Goal: Book appointment/travel/reservation

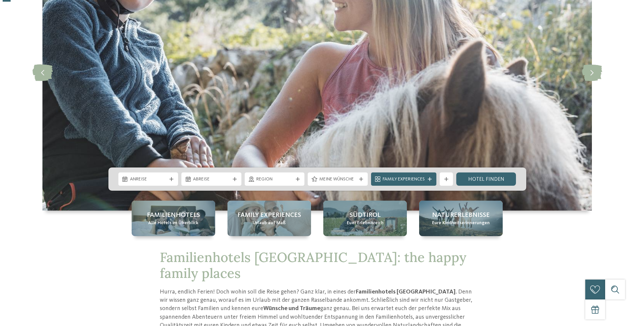
scroll to position [99, 0]
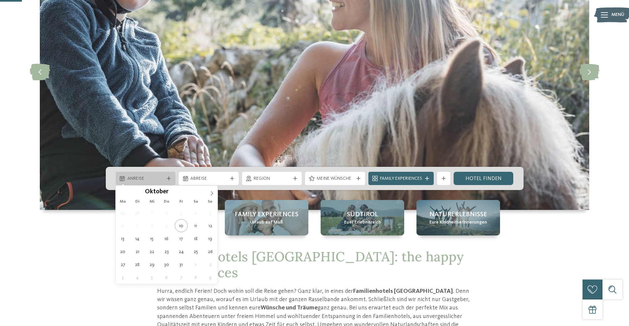
click at [164, 177] on div "Anreise" at bounding box center [146, 178] width 40 height 7
click at [211, 190] on span at bounding box center [211, 191] width 11 height 11
type input "****"
click at [211, 190] on span at bounding box center [211, 191] width 11 height 11
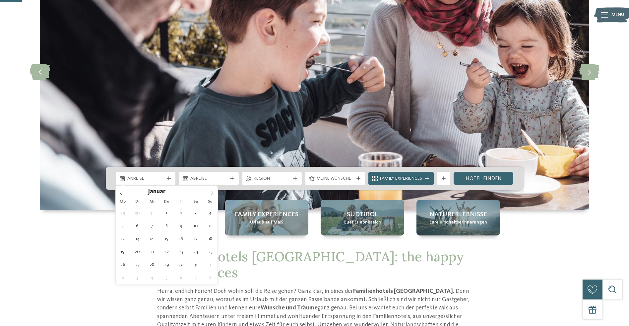
click at [210, 191] on icon at bounding box center [212, 193] width 5 height 5
click at [210, 193] on icon at bounding box center [212, 193] width 5 height 5
click at [211, 193] on icon at bounding box center [212, 193] width 5 height 5
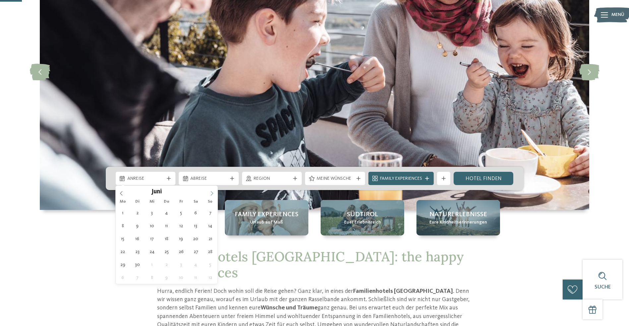
type div "[DATE]"
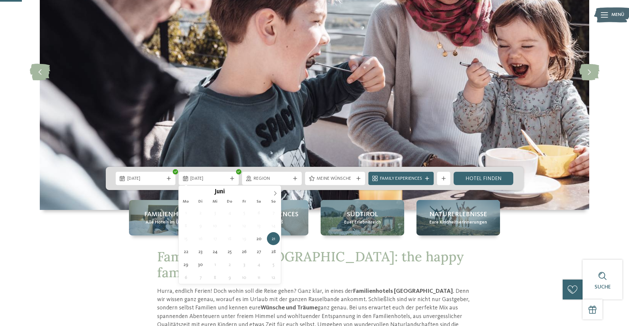
type input "****"
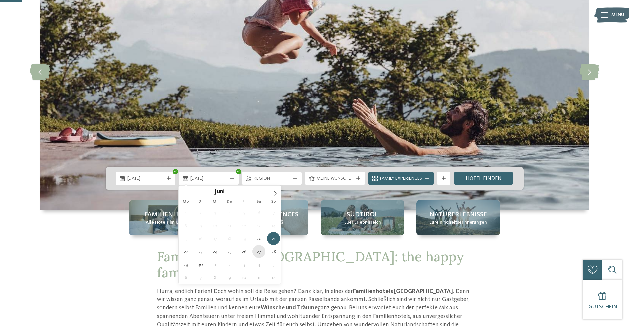
type div "[DATE]"
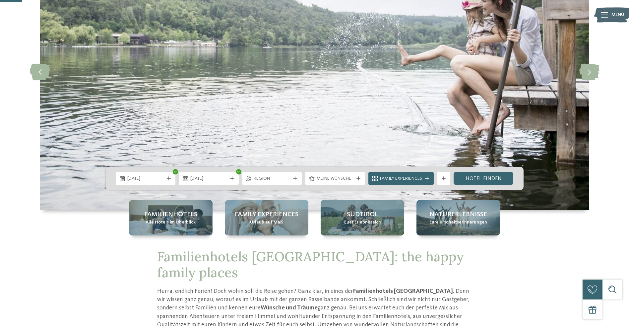
click at [274, 180] on span "Region" at bounding box center [272, 178] width 37 height 7
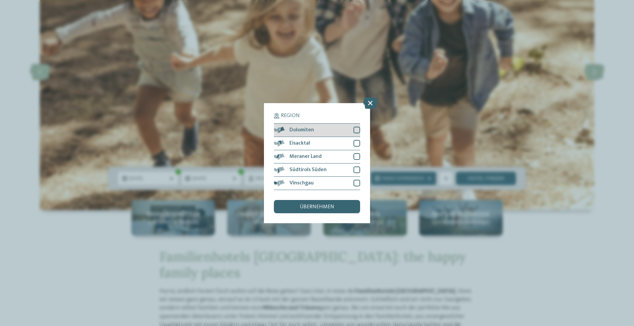
click at [340, 130] on div "Dolomiten" at bounding box center [317, 130] width 86 height 13
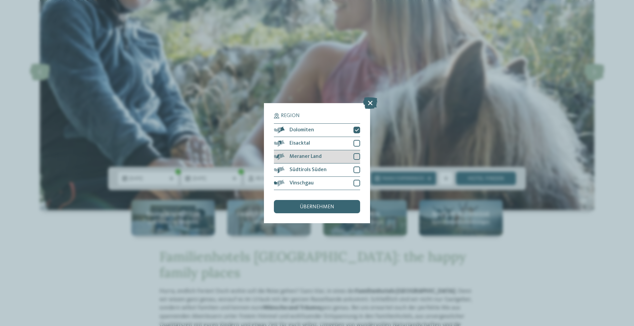
click at [326, 158] on div "Meraner Land" at bounding box center [317, 156] width 86 height 13
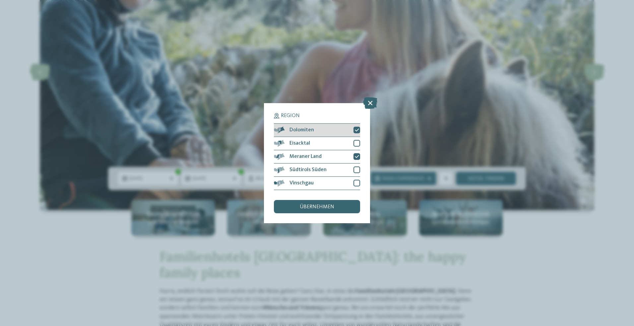
click at [319, 130] on div "Dolomiten" at bounding box center [317, 130] width 86 height 13
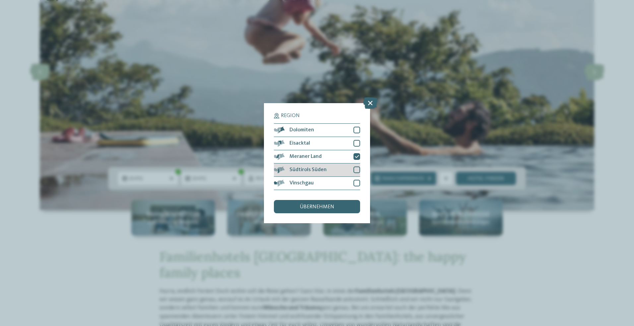
click at [330, 168] on div "Südtirols Süden" at bounding box center [317, 169] width 86 height 13
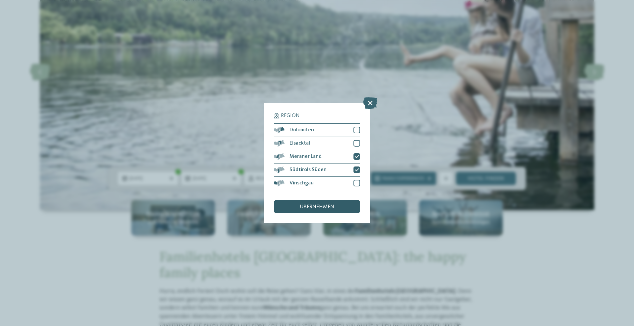
click at [322, 204] on span "übernehmen" at bounding box center [317, 206] width 34 height 5
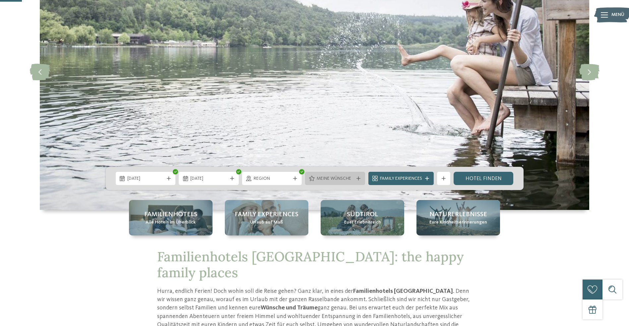
click at [325, 179] on span "Meine Wünsche" at bounding box center [335, 178] width 37 height 7
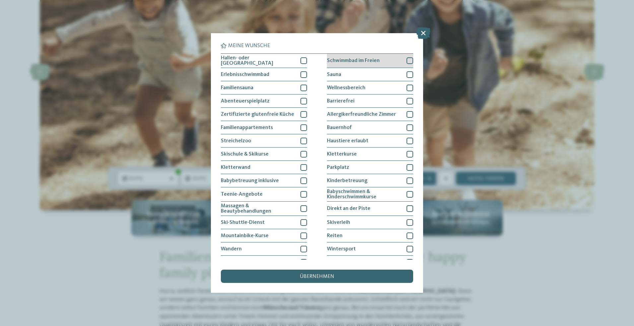
click at [406, 59] on div at bounding box center [409, 60] width 7 height 7
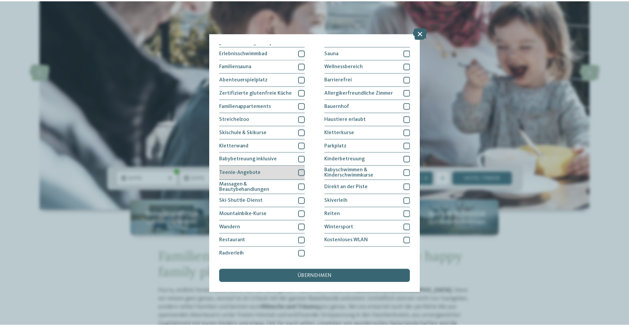
scroll to position [0, 0]
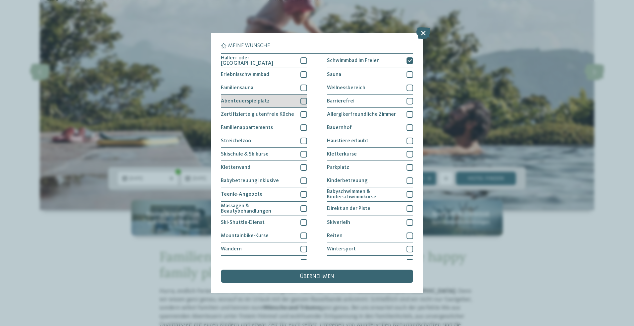
click at [302, 100] on div at bounding box center [303, 101] width 7 height 7
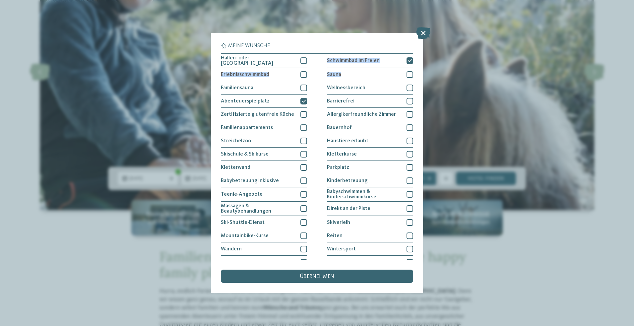
drag, startPoint x: 407, startPoint y: 72, endPoint x: 314, endPoint y: 65, distance: 93.8
click at [314, 65] on div "Hallen- oder [GEOGRAPHIC_DATA] Schwimmbad im Freien Erlebnisschwimmbad" at bounding box center [317, 167] width 192 height 229
drag, startPoint x: 314, startPoint y: 65, endPoint x: 313, endPoint y: 77, distance: 12.6
click at [313, 77] on div "Hallen- oder [GEOGRAPHIC_DATA] Schwimmbad im Freien Erlebnisschwimmbad" at bounding box center [317, 167] width 192 height 229
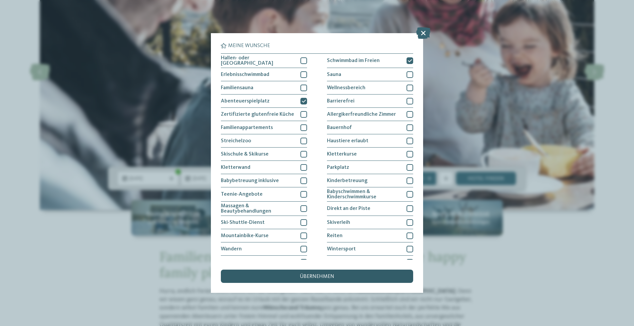
click at [314, 275] on span "übernehmen" at bounding box center [317, 276] width 34 height 5
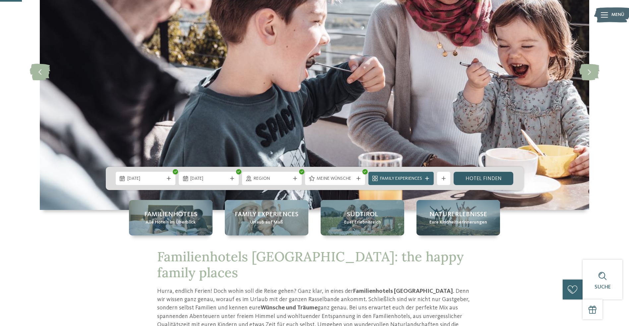
click at [465, 179] on link "Hotel finden" at bounding box center [484, 178] width 60 height 13
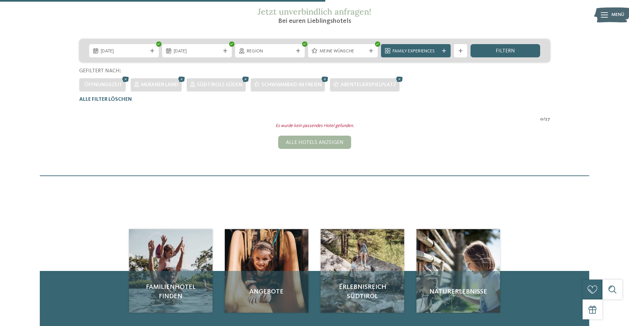
scroll to position [52, 0]
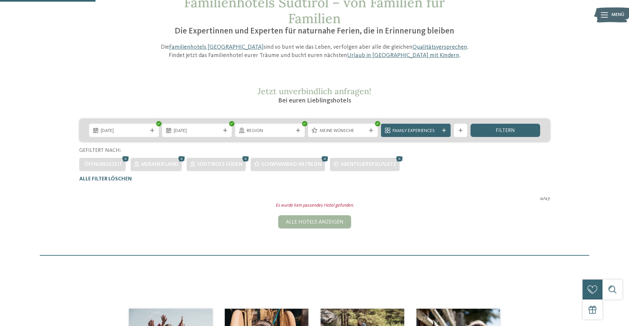
click at [445, 131] on icon at bounding box center [444, 130] width 4 height 4
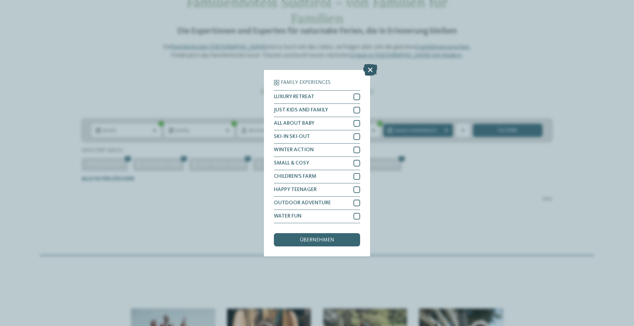
click at [367, 68] on icon at bounding box center [370, 70] width 14 height 12
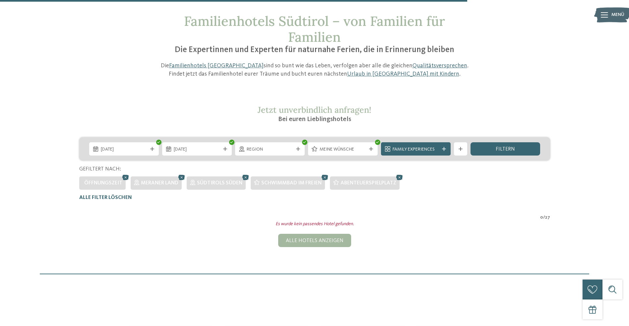
scroll to position [0, 0]
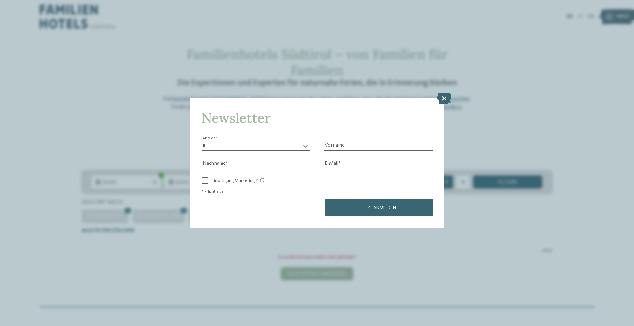
drag, startPoint x: 448, startPoint y: 97, endPoint x: 383, endPoint y: 80, distance: 67.1
click at [447, 97] on icon at bounding box center [444, 98] width 14 height 12
